Goal: Go to known website: Access a specific website the user already knows

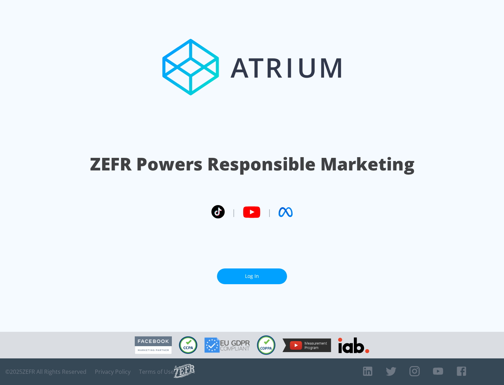
click at [252, 276] on link "Log In" at bounding box center [252, 276] width 70 height 16
